Goal: Task Accomplishment & Management: Use online tool/utility

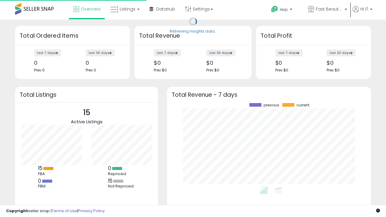
scroll to position [84, 192]
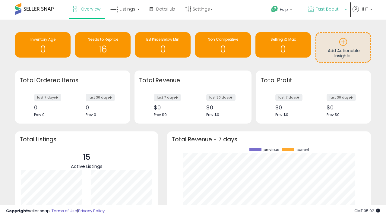
click at [327, 10] on span "Fast Beauty ([GEOGRAPHIC_DATA])" at bounding box center [329, 9] width 27 height 6
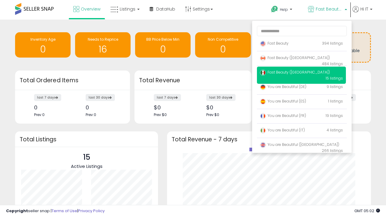
click at [301, 44] on p "Fast Beauty 394 listings" at bounding box center [301, 44] width 89 height 12
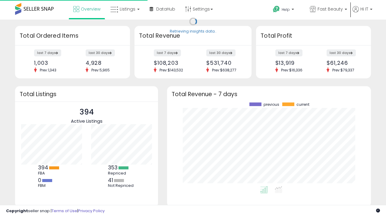
scroll to position [84, 192]
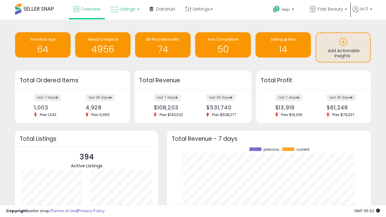
click at [124, 9] on span "Listings" at bounding box center [128, 9] width 16 height 6
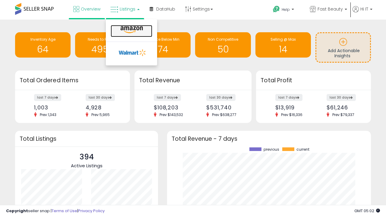
click at [131, 30] on icon at bounding box center [132, 30] width 26 height 8
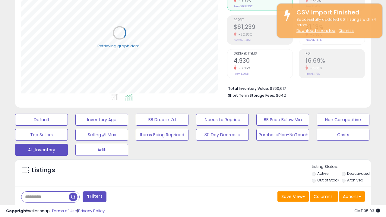
click at [43, 210] on span "Last 30 Days" at bounding box center [44, 213] width 26 height 6
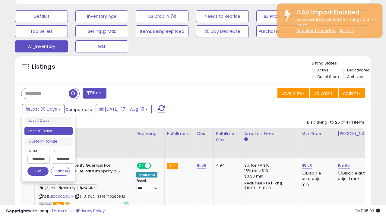
click at [49, 131] on li "Last 30 Days" at bounding box center [48, 131] width 48 height 8
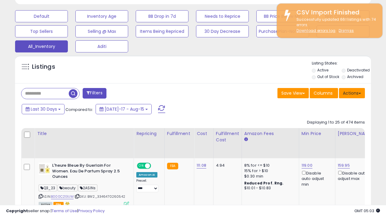
click at [352, 93] on button "Actions" at bounding box center [352, 93] width 26 height 10
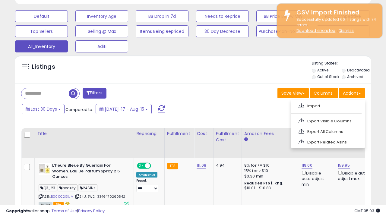
click at [327, 131] on link "Export All Columns" at bounding box center [327, 131] width 66 height 9
